Goal: Information Seeking & Learning: Learn about a topic

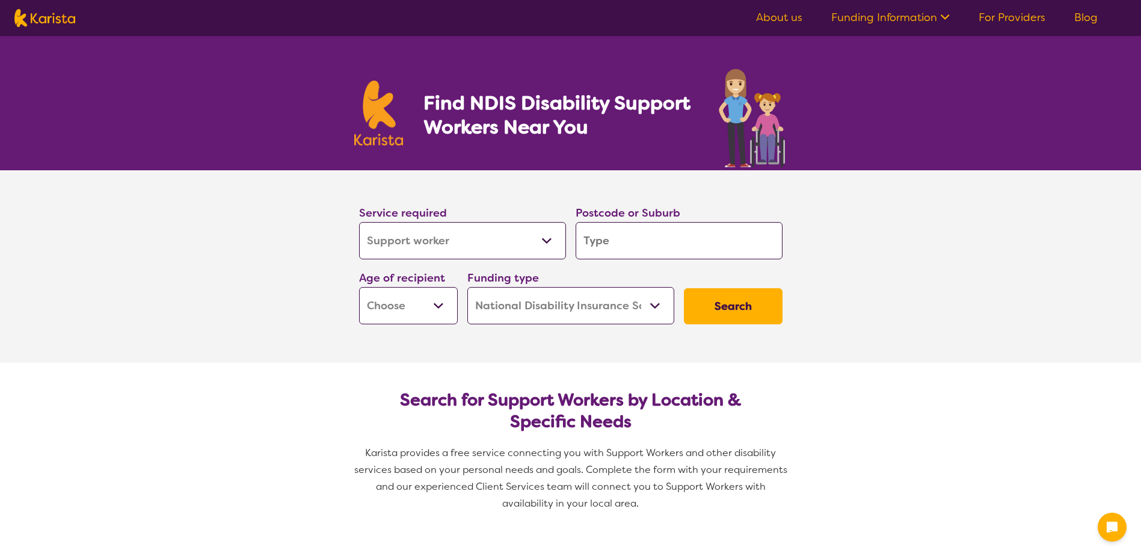
select select "Support worker"
select select "NDIS"
select select "Support worker"
select select "NDIS"
select select "Support worker"
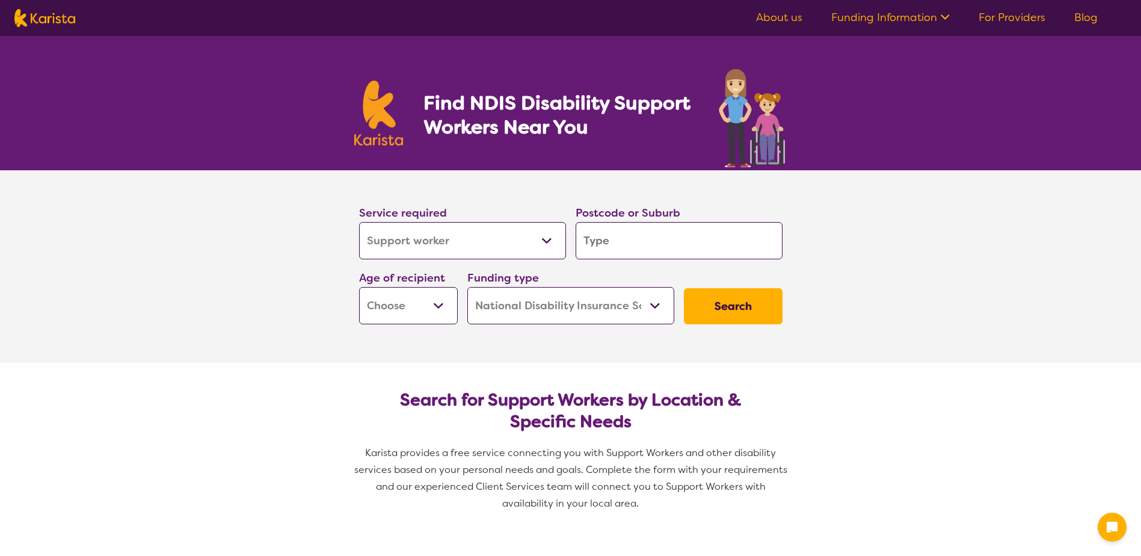
select select "NDIS"
select select "Support worker"
select select "NDIS"
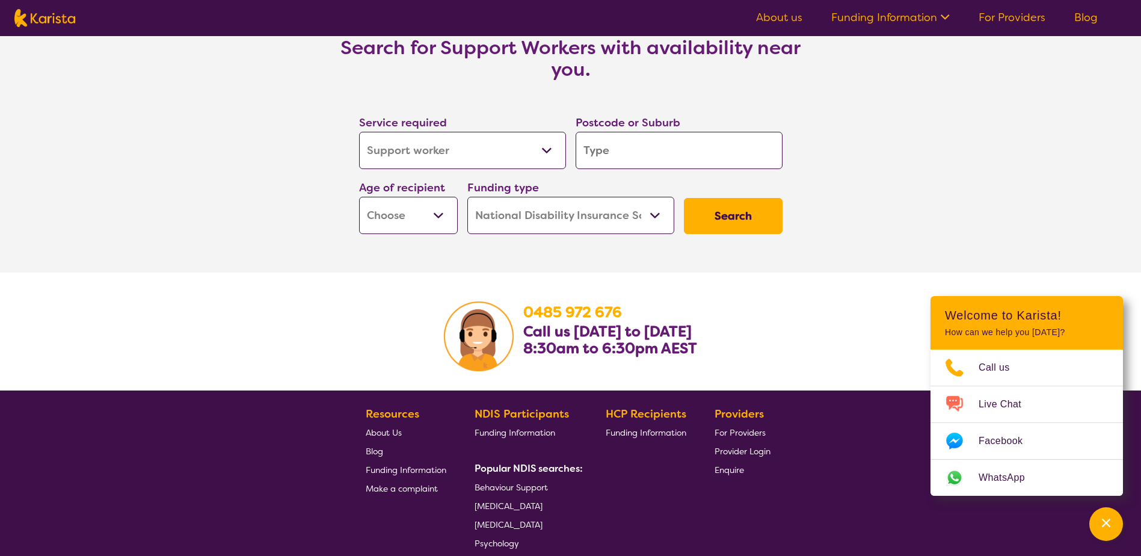
scroll to position [1655, 0]
